Goal: Task Accomplishment & Management: Manage account settings

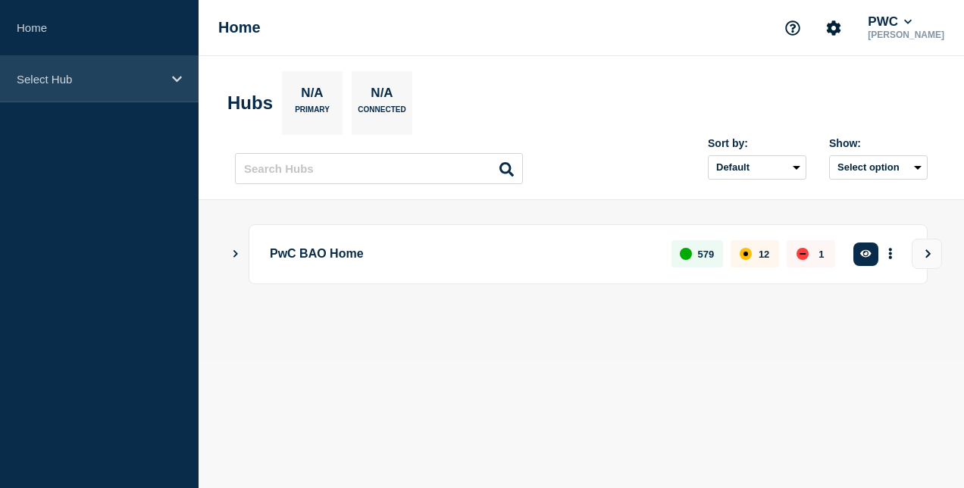
click at [127, 73] on p "Select Hub" at bounding box center [90, 79] width 146 height 13
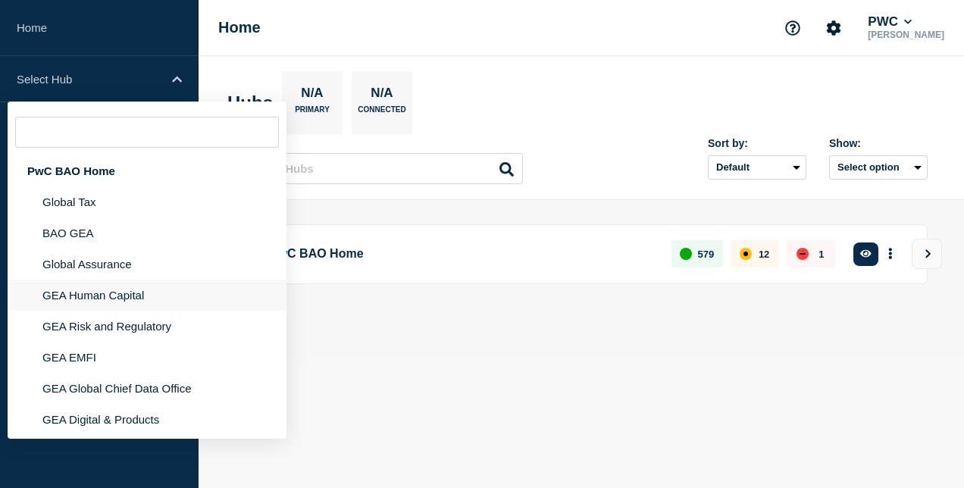
click at [126, 296] on li "GEA Human Capital" at bounding box center [147, 295] width 279 height 31
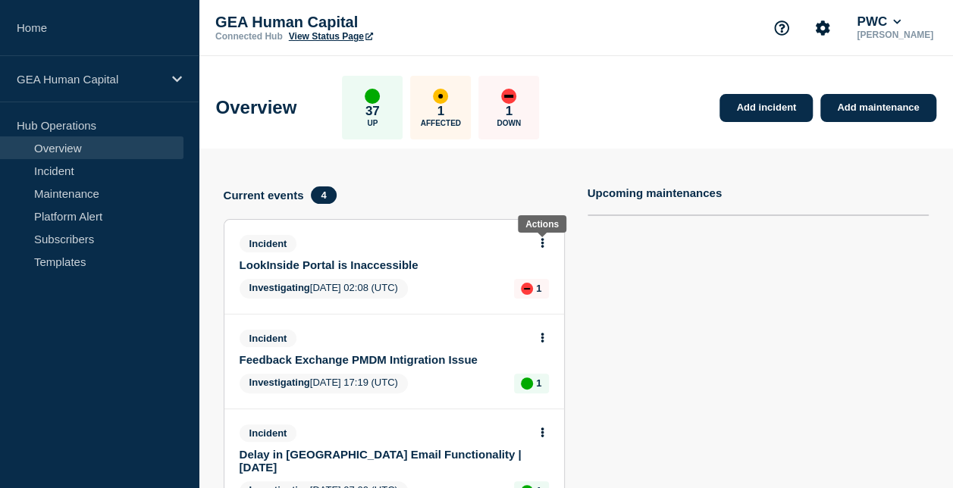
click at [541, 241] on icon at bounding box center [543, 243] width 4 height 10
click at [551, 297] on link "Update incident" at bounding box center [543, 299] width 74 height 12
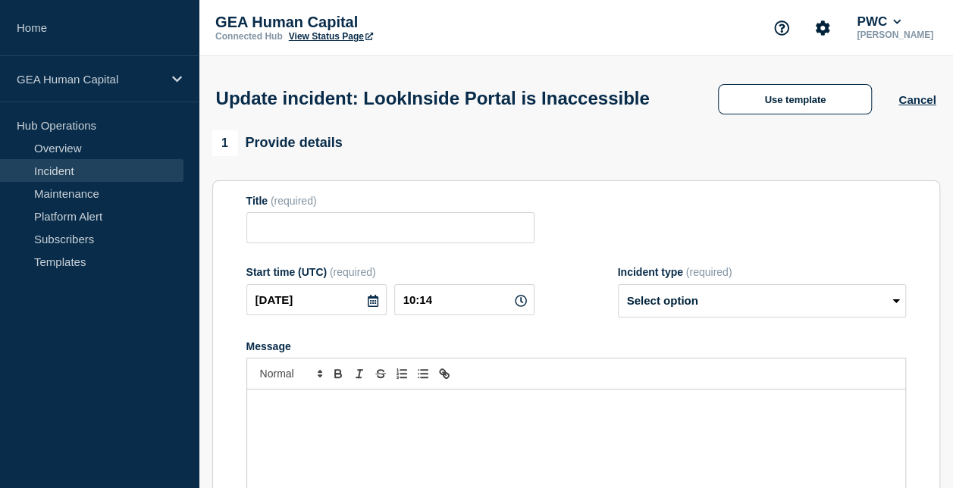
click at [406, 412] on p "Message" at bounding box center [576, 406] width 635 height 14
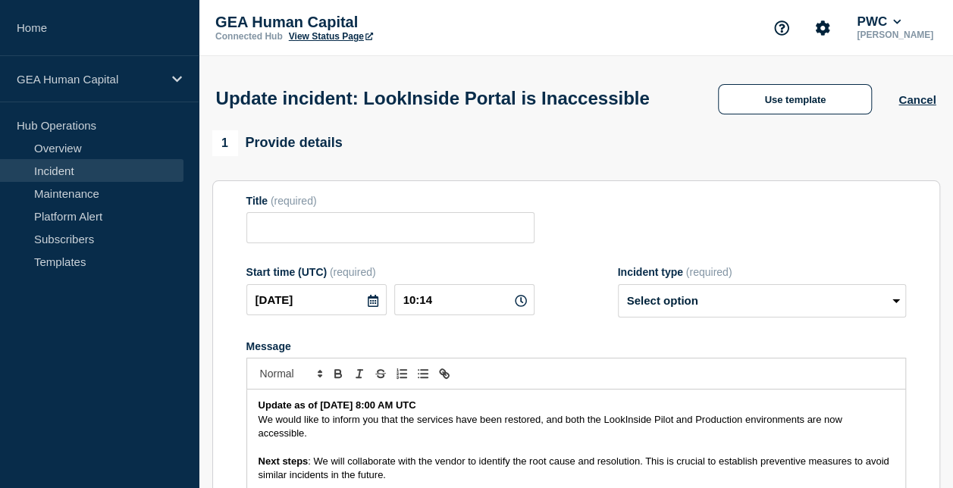
scroll to position [64, 0]
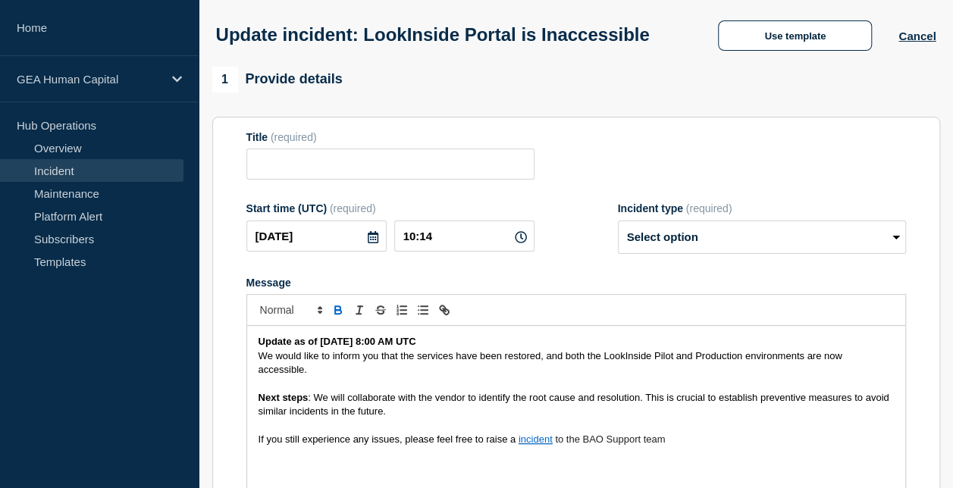
click at [416, 347] on strong "Update as of 04 September 2025, 8:00 AM UTC" at bounding box center [338, 341] width 158 height 11
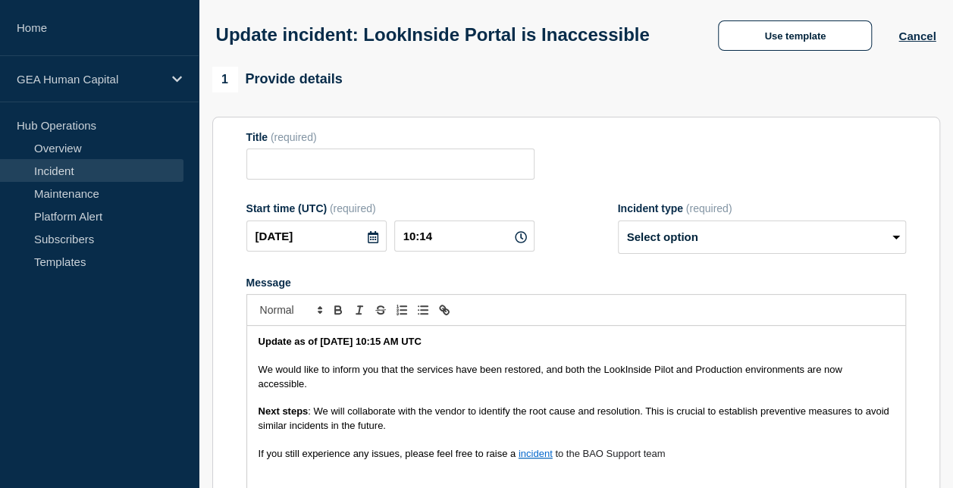
click at [465, 389] on span "We would like to inform you that the services have been restored, and both the …" at bounding box center [552, 376] width 587 height 25
click at [347, 431] on span ": We will collaborate with the vendor to identify the root cause and resolution…" at bounding box center [576, 418] width 634 height 25
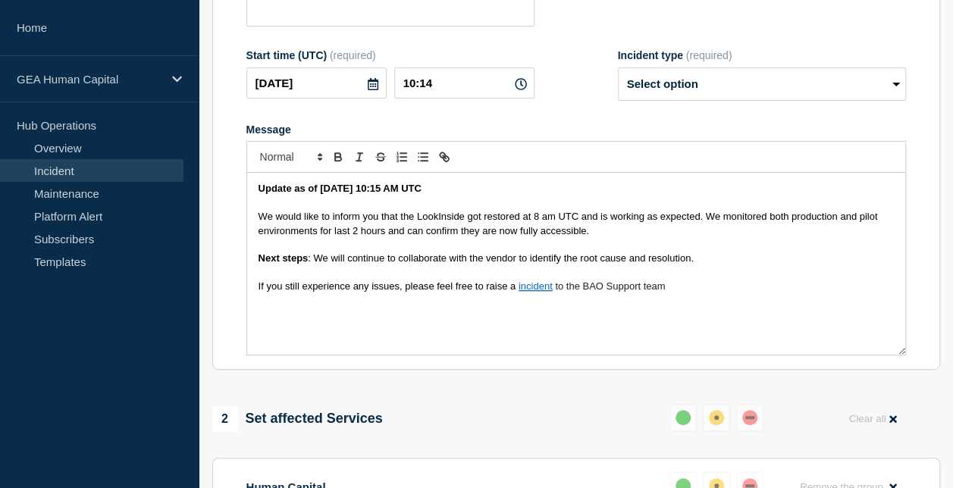
scroll to position [243, 0]
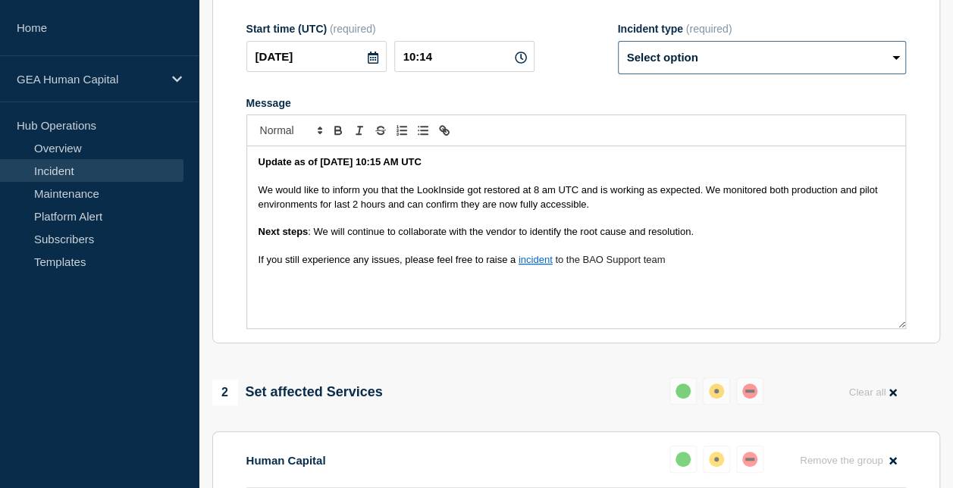
click at [690, 74] on select "Select option Investigating Identified Monitoring Resolved" at bounding box center [762, 57] width 288 height 33
select select "resolved"
click at [618, 70] on select "Select option Investigating Identified Monitoring Resolved" at bounding box center [762, 57] width 288 height 33
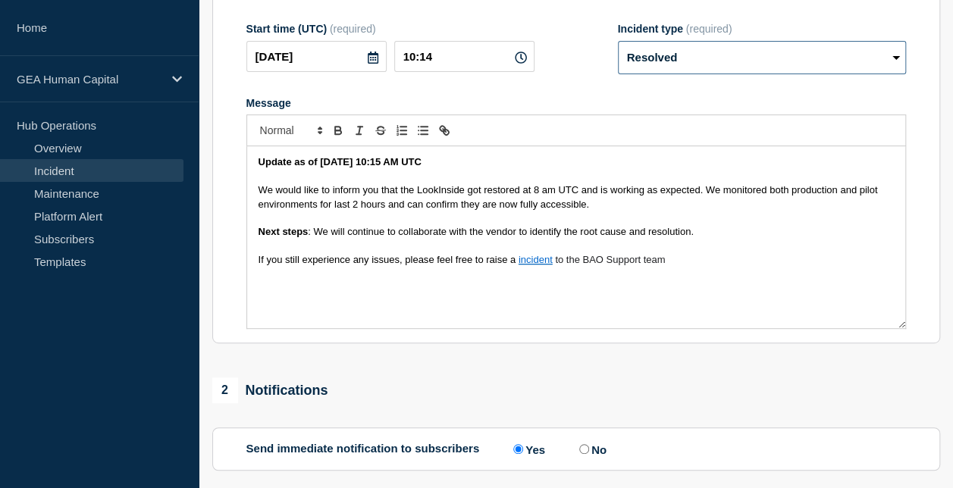
scroll to position [505, 0]
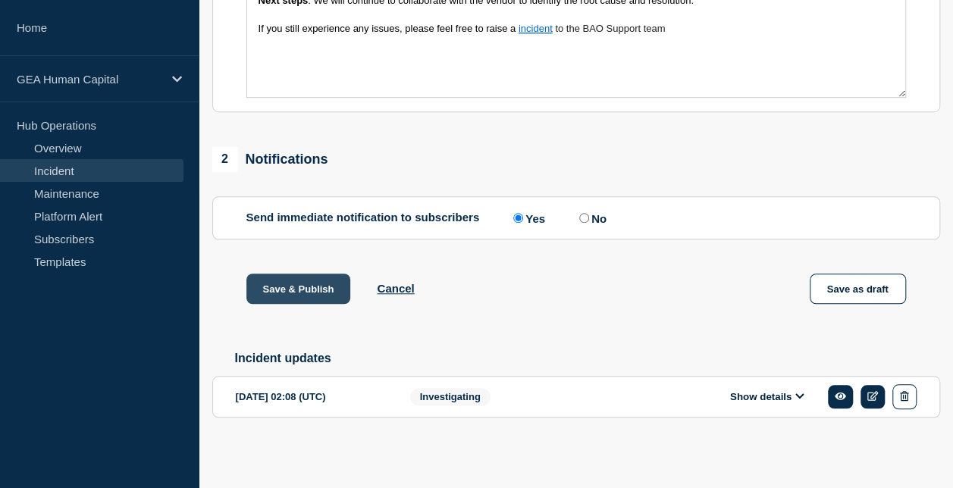
click at [289, 282] on button "Save & Publish" at bounding box center [298, 289] width 105 height 30
